Goal: Transaction & Acquisition: Purchase product/service

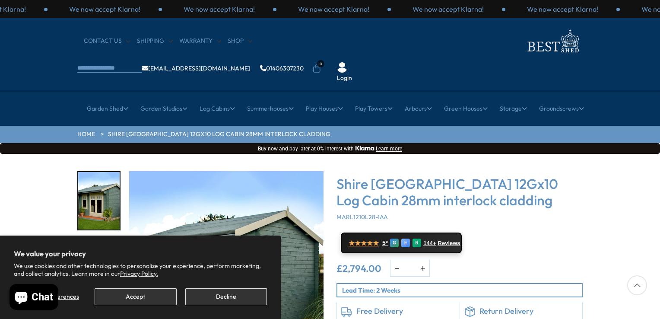
click at [298, 98] on ul "Garden Shed [GEOGRAPHIC_DATA] All Sheds Wooden Sheds Plastic Sheds Cheap Sheds" at bounding box center [330, 109] width 508 height 22
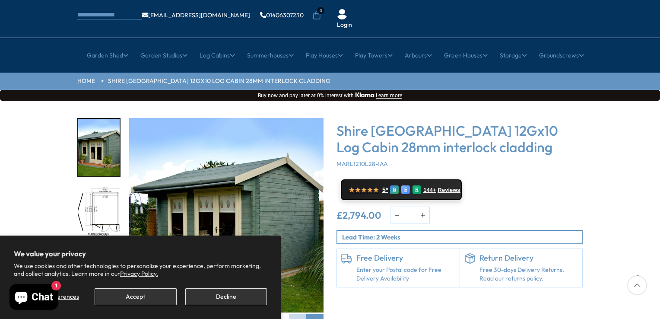
scroll to position [59, 0]
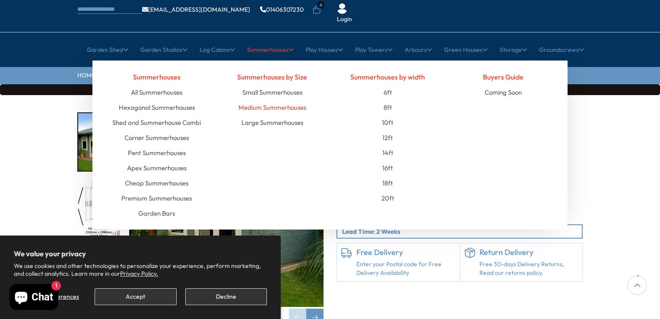
click at [266, 100] on link "Medium Summerhouses" at bounding box center [272, 107] width 68 height 15
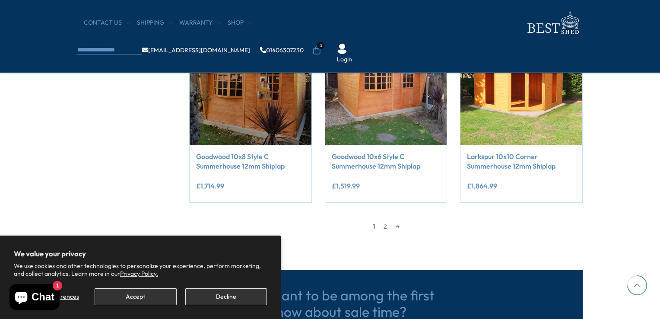
scroll to position [758, 0]
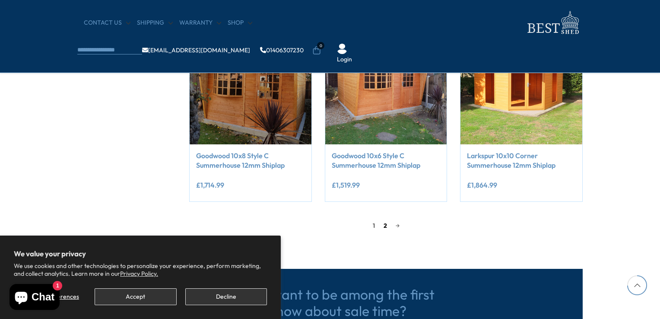
click at [383, 226] on link "2" at bounding box center [385, 225] width 12 height 13
